Goal: Navigation & Orientation: Find specific page/section

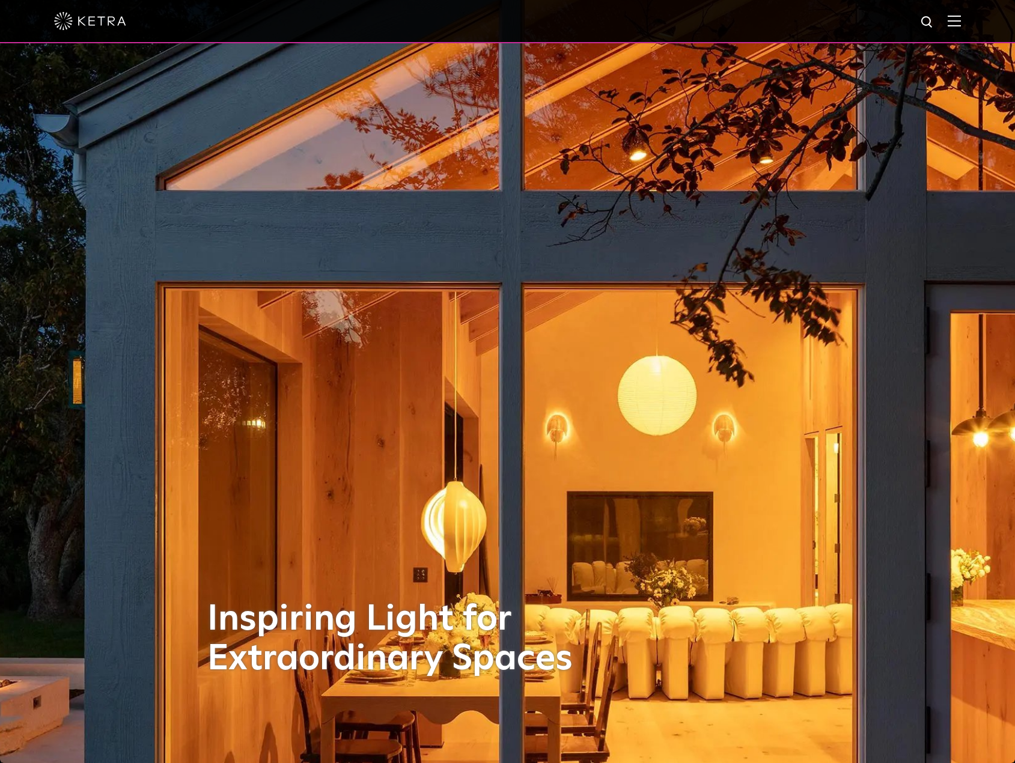
click at [961, 22] on img at bounding box center [954, 20] width 13 height 11
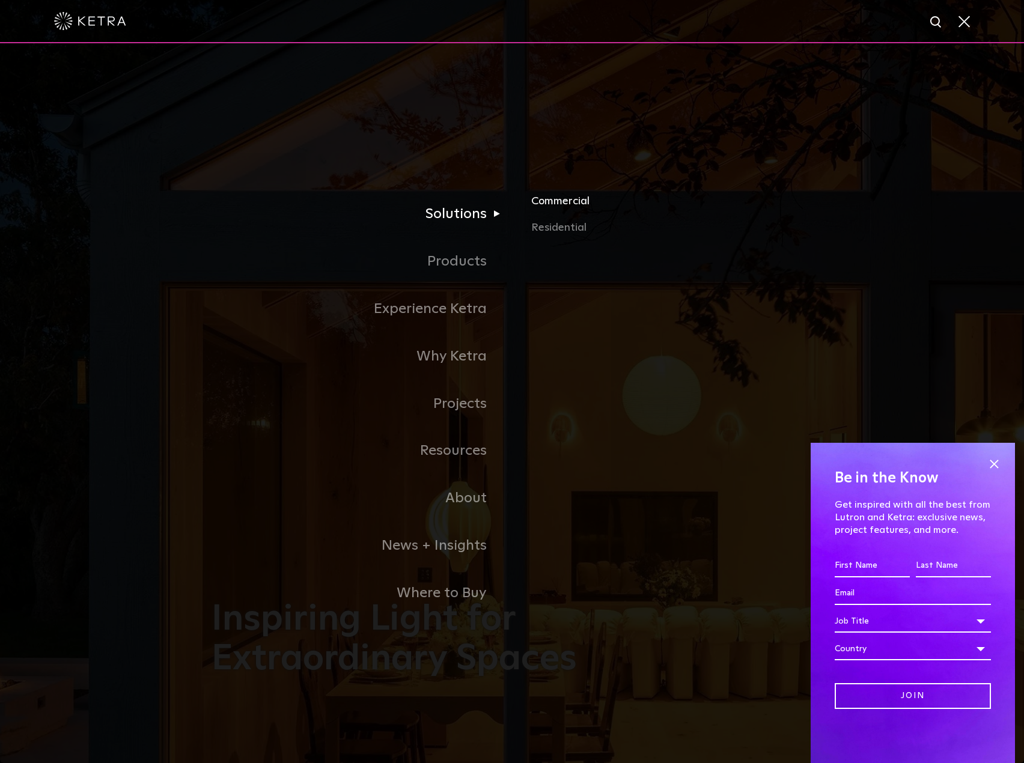
click at [573, 206] on link "Commercial" at bounding box center [671, 206] width 281 height 26
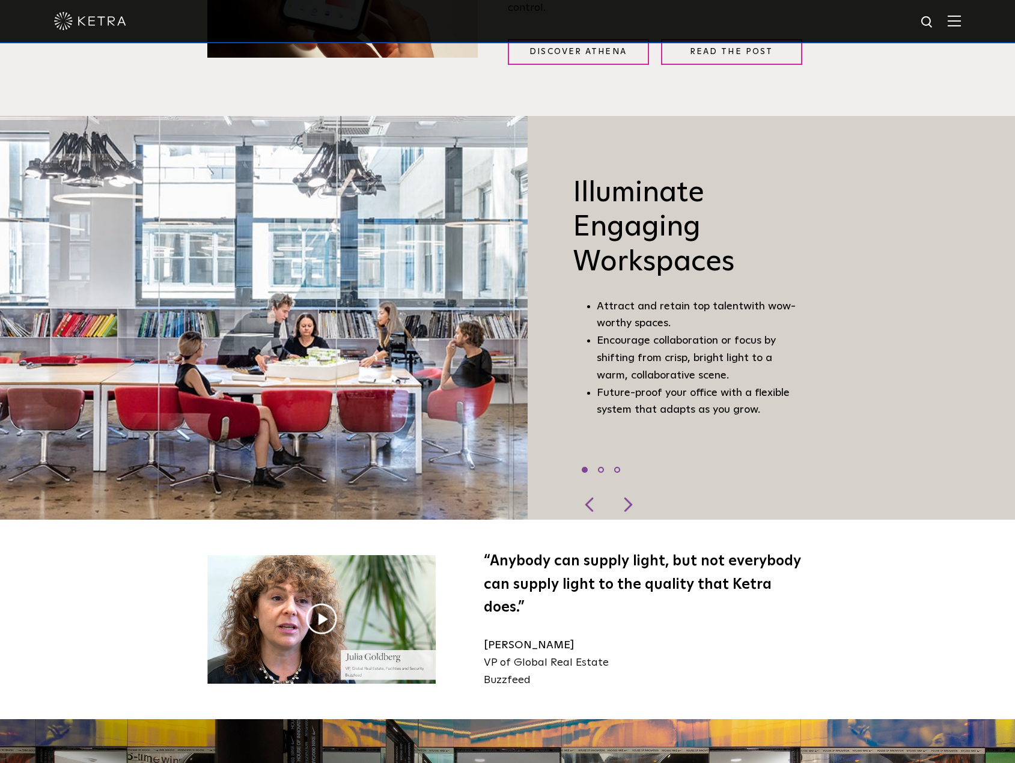
scroll to position [1022, 0]
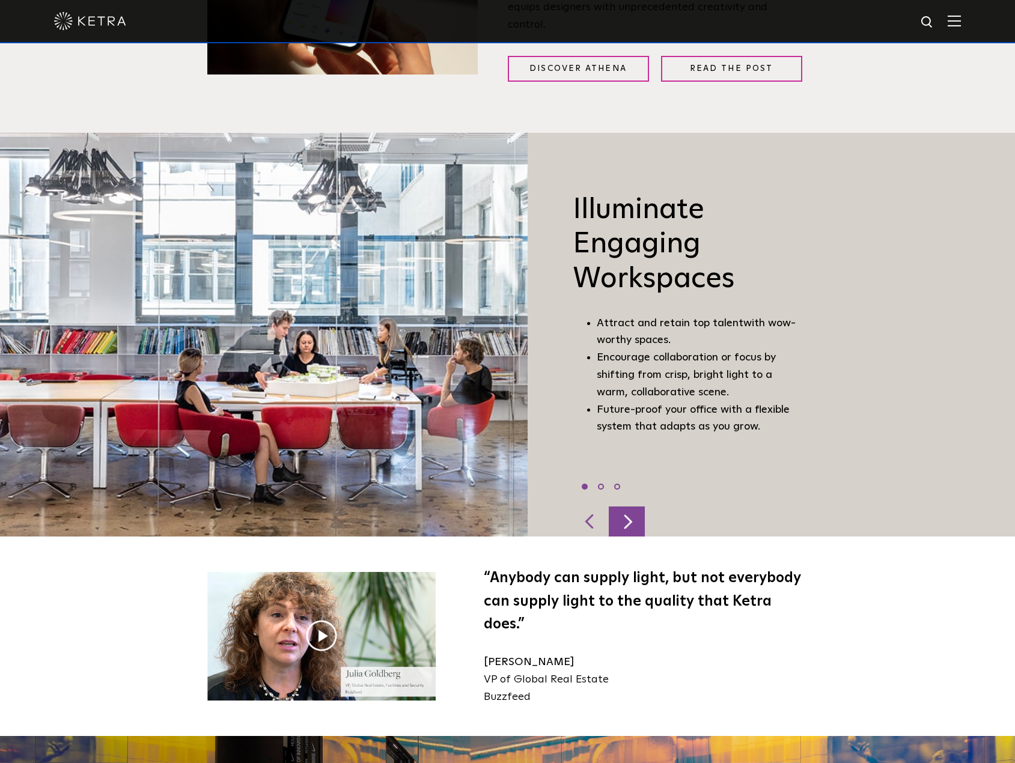
click at [630, 511] on div at bounding box center [627, 522] width 36 height 30
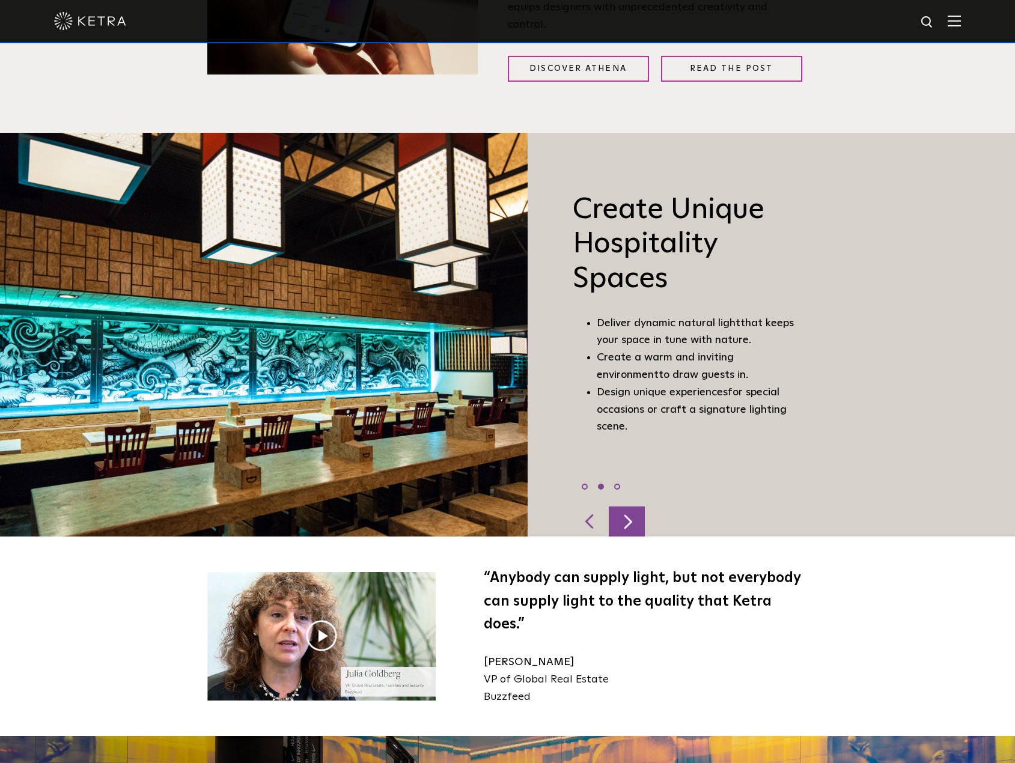
click at [630, 510] on div at bounding box center [627, 522] width 36 height 30
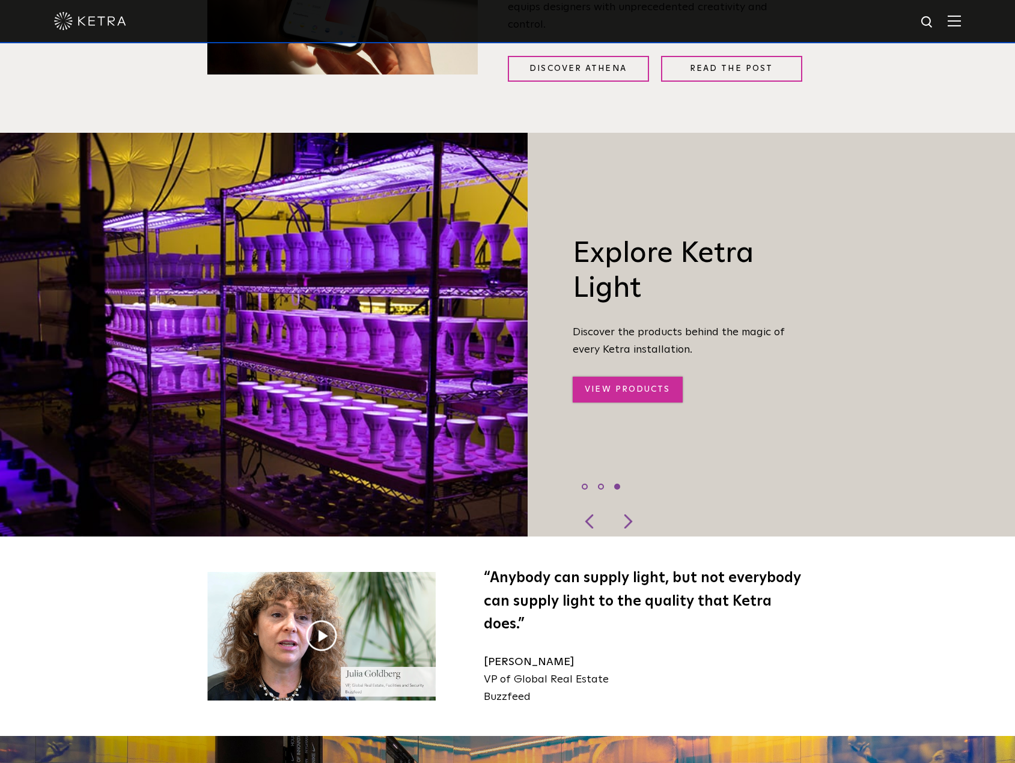
click at [633, 377] on link "View Products" at bounding box center [627, 390] width 109 height 26
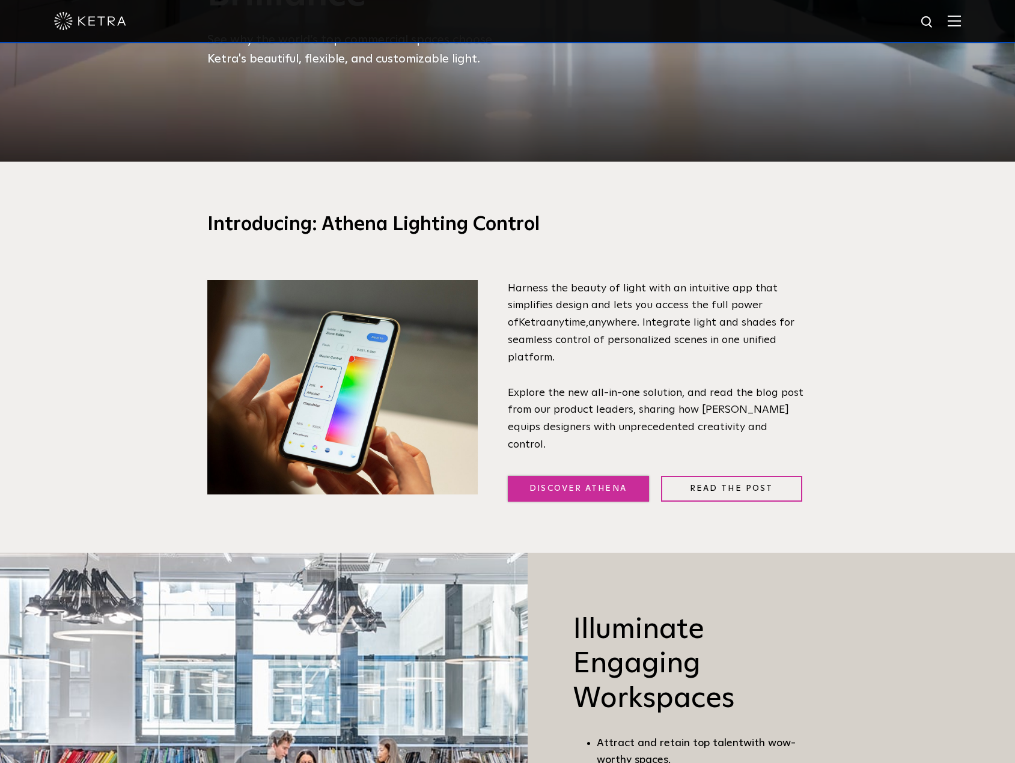
scroll to position [601, 0]
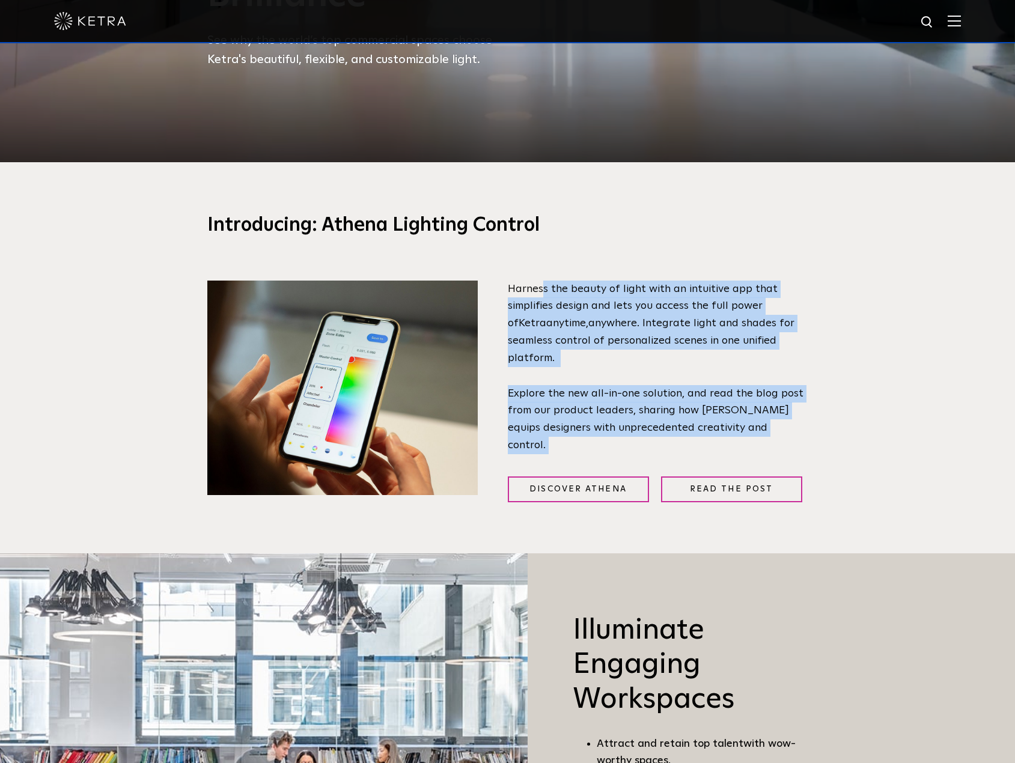
drag, startPoint x: 543, startPoint y: 290, endPoint x: 794, endPoint y: 434, distance: 289.4
click at [794, 434] on div "Harness the beauty of light with an intuitive app that simplifies design and le…" at bounding box center [658, 392] width 301 height 222
click at [623, 412] on span "Explore the new all-in-one solution, and read the blog post from our product le…" at bounding box center [656, 419] width 296 height 63
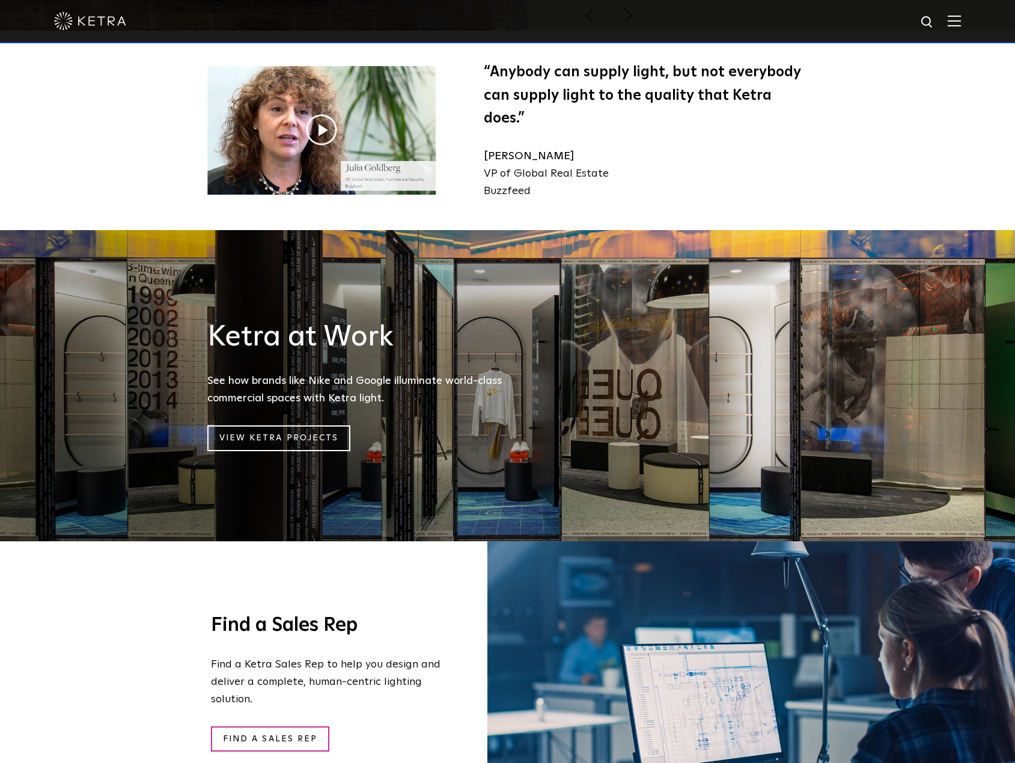
scroll to position [1683, 0]
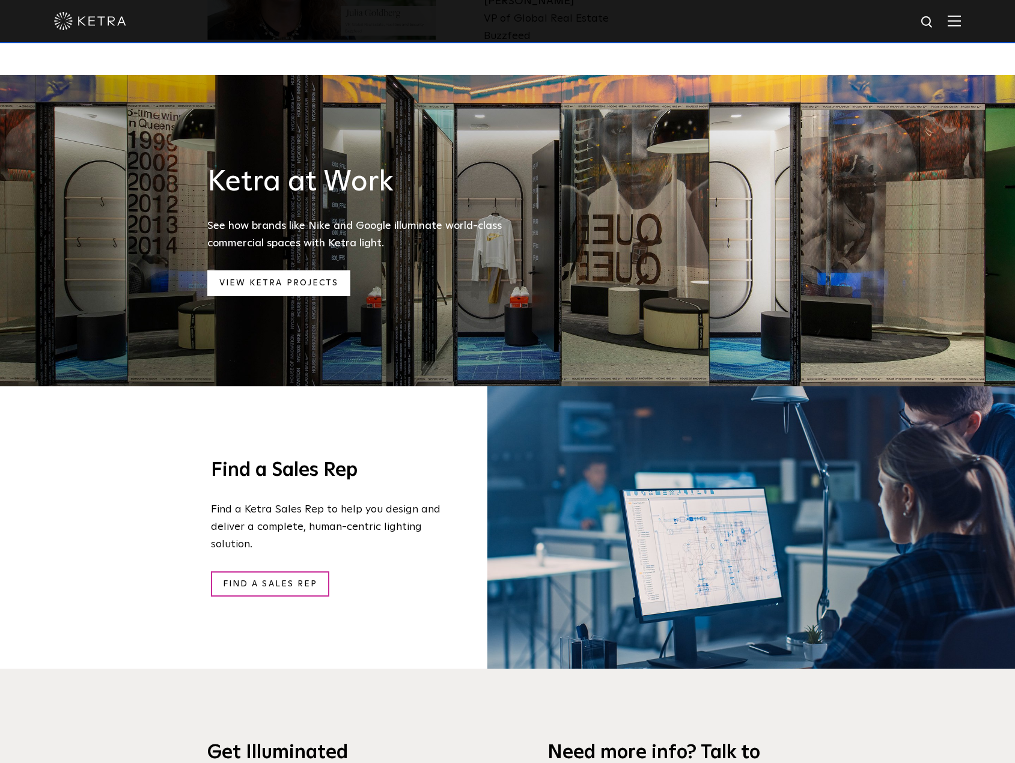
click at [290, 270] on link "View Ketra Projects" at bounding box center [279, 283] width 144 height 26
